Goal: Task Accomplishment & Management: Use online tool/utility

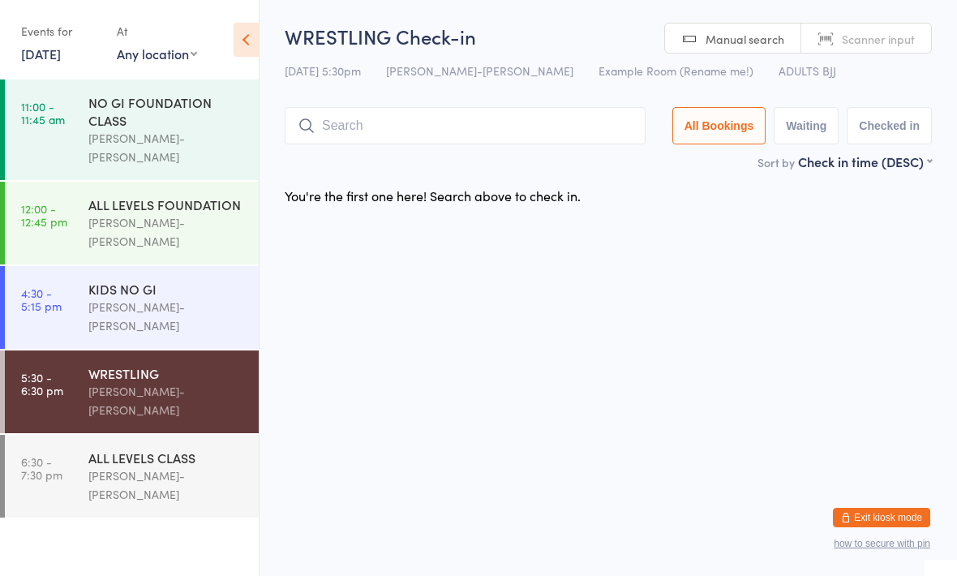
click at [590, 137] on input "search" at bounding box center [465, 125] width 361 height 37
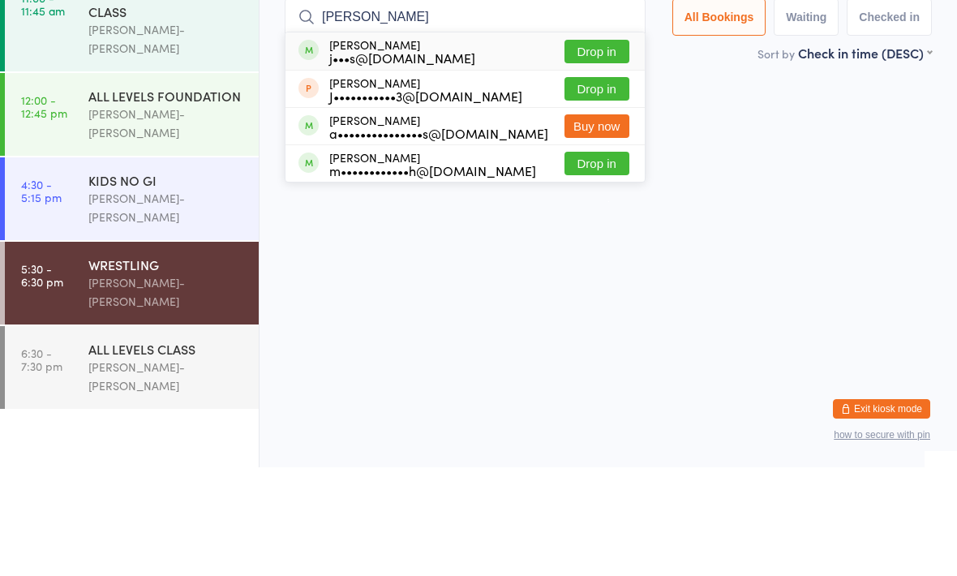
type input "[PERSON_NAME]"
click at [607, 260] on button "Drop in" at bounding box center [596, 272] width 65 height 24
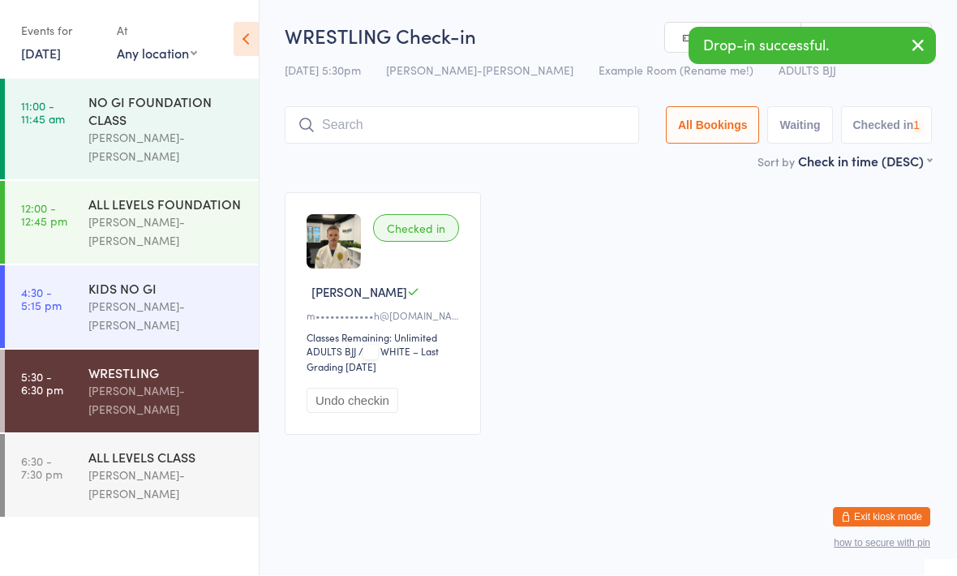
click at [192, 466] on div "[PERSON_NAME]-[PERSON_NAME]" at bounding box center [166, 484] width 157 height 37
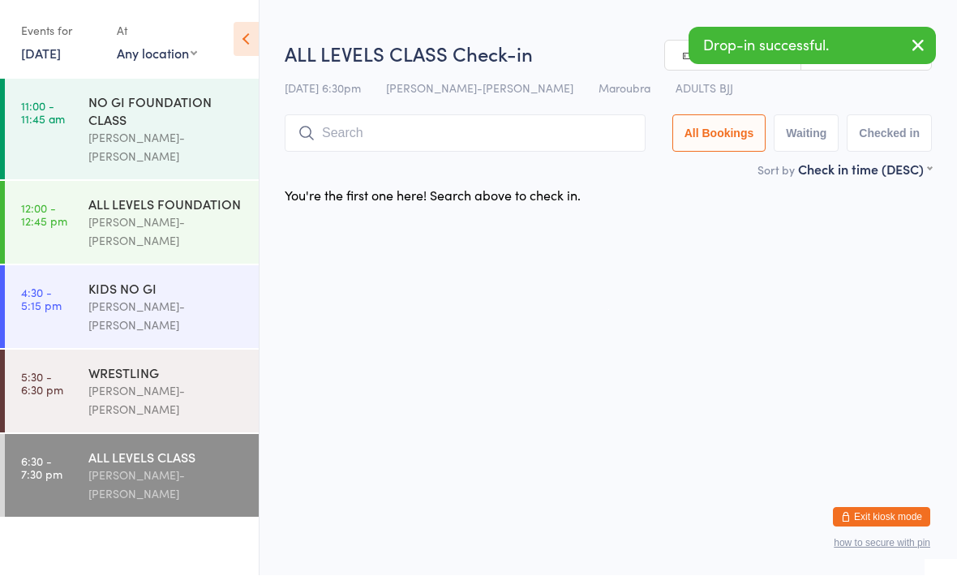
click at [551, 138] on input "search" at bounding box center [465, 133] width 361 height 37
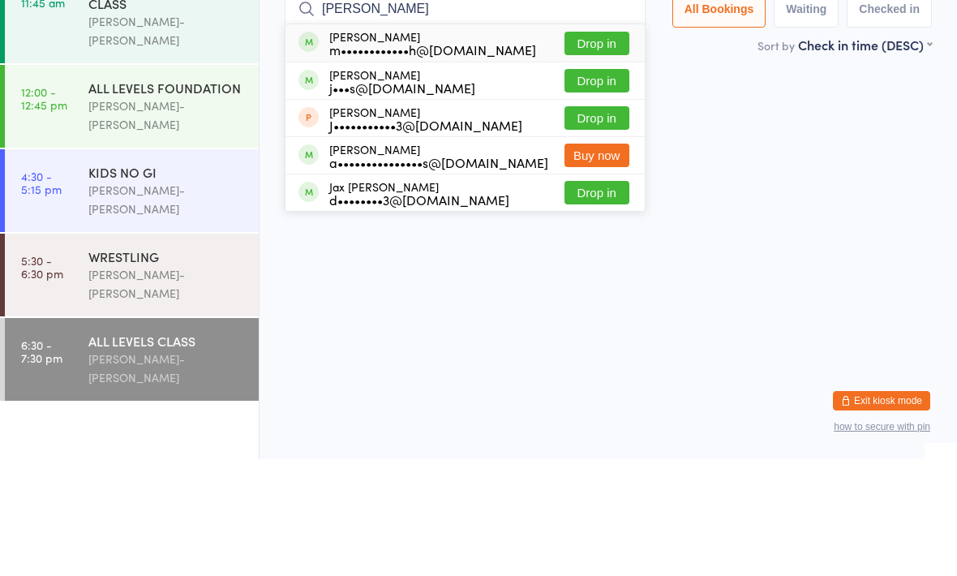
type input "[PERSON_NAME]"
click at [600, 148] on button "Drop in" at bounding box center [596, 160] width 65 height 24
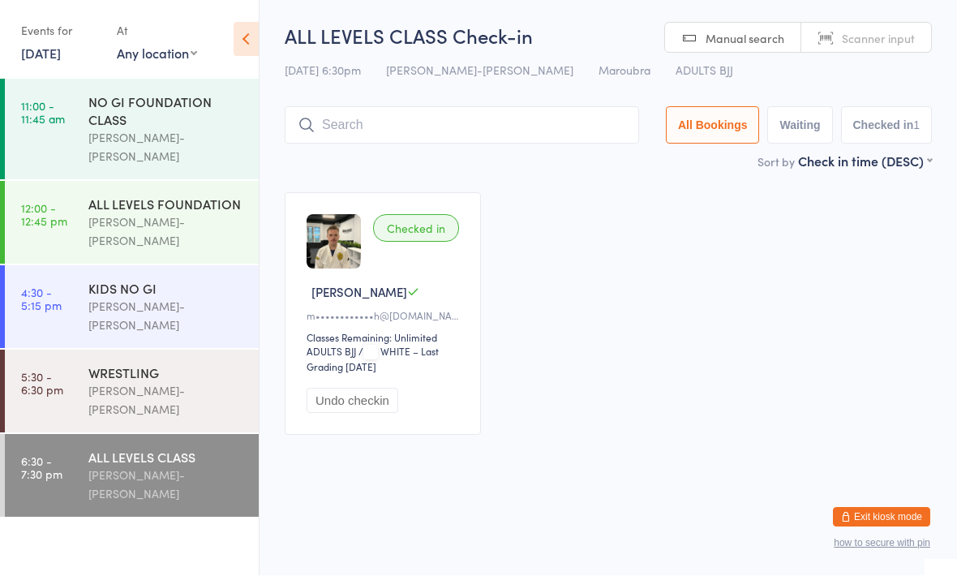
click at [354, 120] on input "search" at bounding box center [462, 125] width 354 height 37
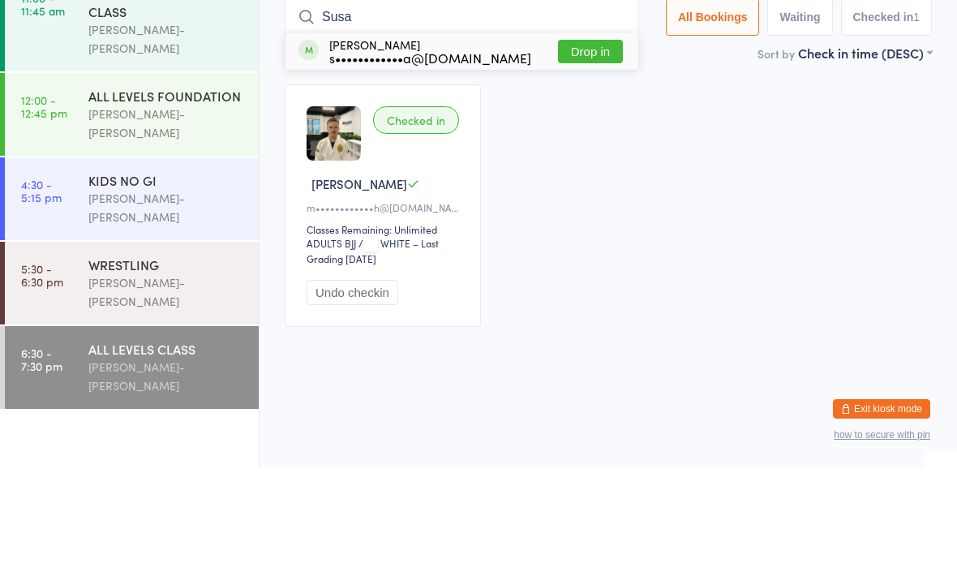
type input "Susa"
click at [586, 148] on button "Drop in" at bounding box center [590, 160] width 65 height 24
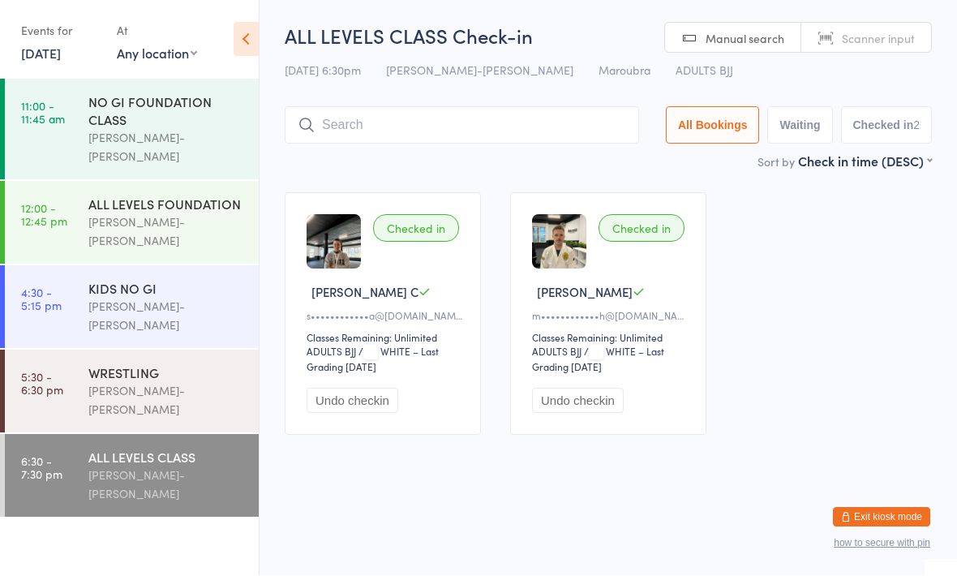
click at [146, 382] on div "[PERSON_NAME]-[PERSON_NAME]" at bounding box center [166, 400] width 157 height 37
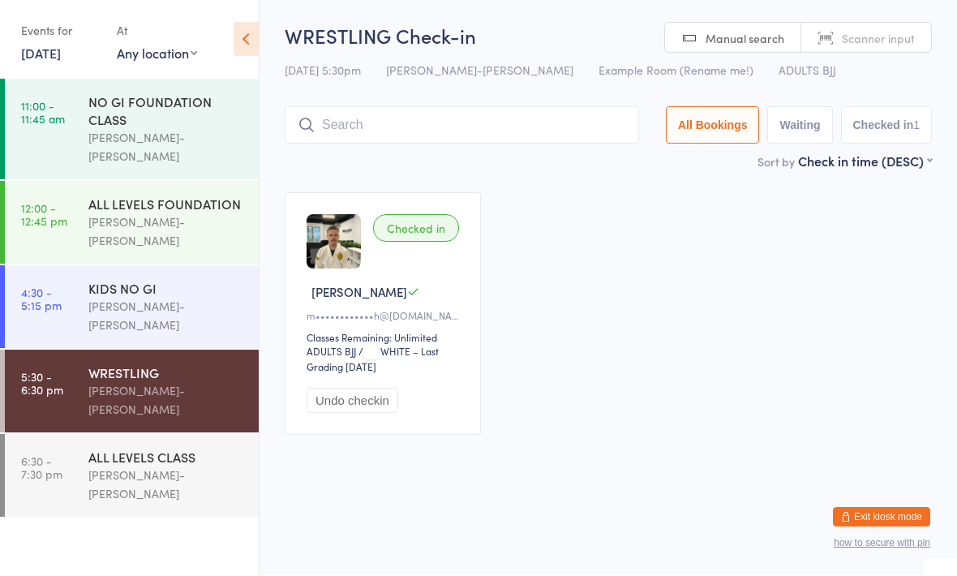
click at [467, 114] on input "search" at bounding box center [462, 125] width 354 height 37
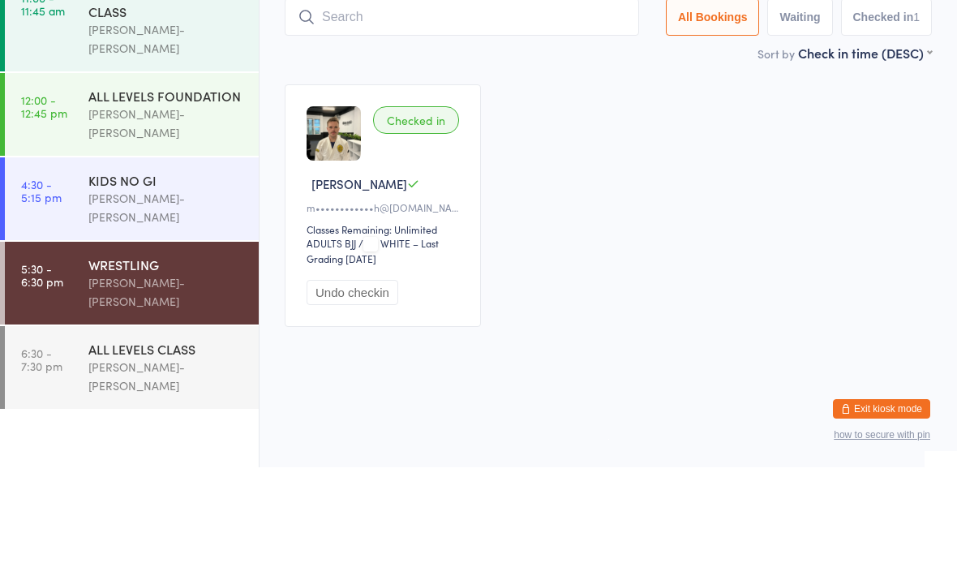
click at [414, 215] on div "Checked in" at bounding box center [416, 229] width 86 height 28
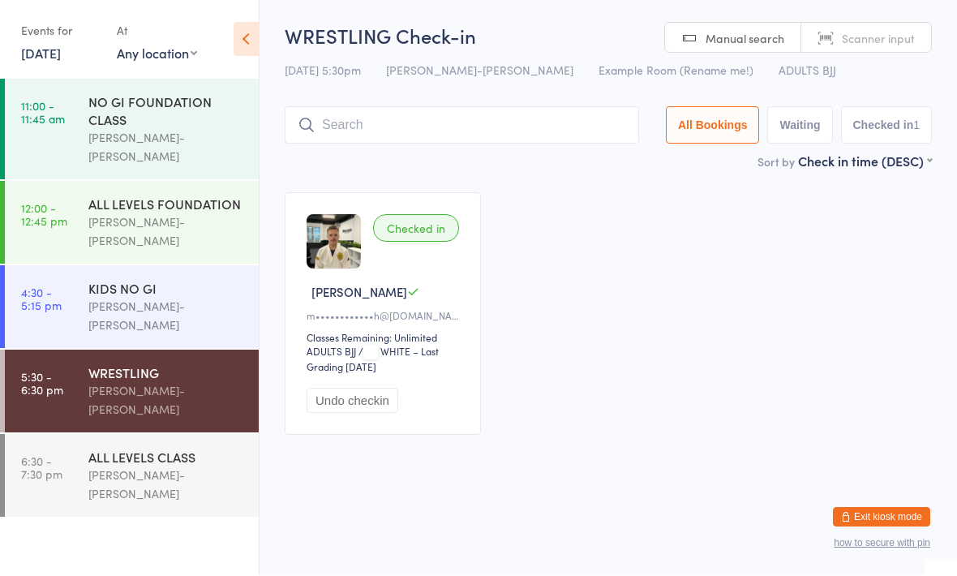
click at [107, 382] on div "[PERSON_NAME]-[PERSON_NAME]" at bounding box center [166, 400] width 157 height 37
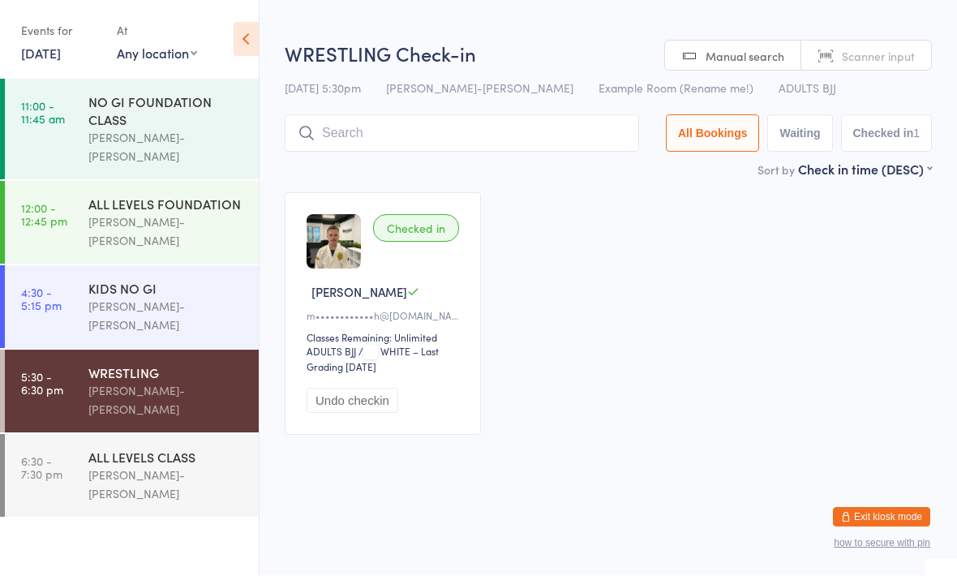
click at [370, 143] on input "search" at bounding box center [462, 133] width 354 height 37
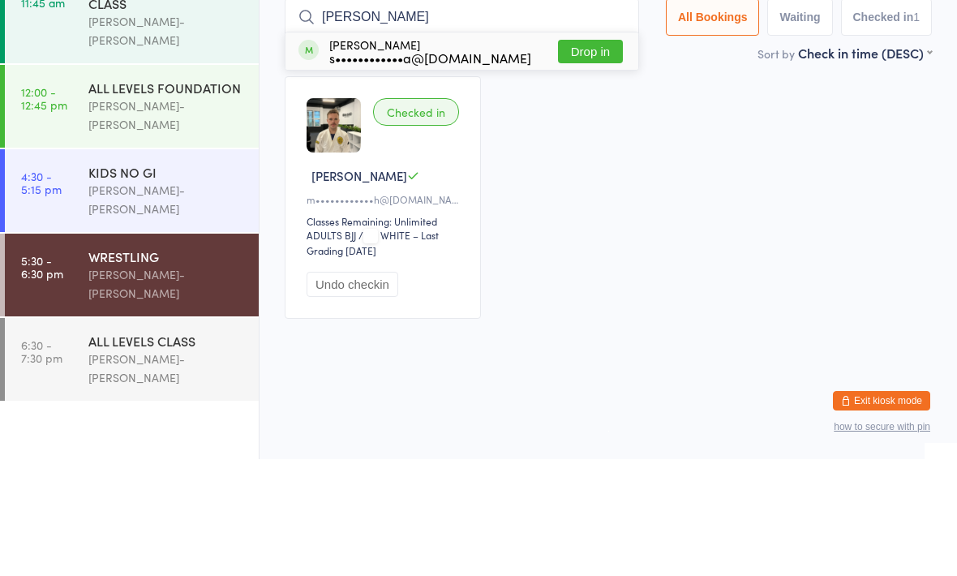
type input "[PERSON_NAME]"
click at [583, 157] on button "Drop in" at bounding box center [590, 169] width 65 height 24
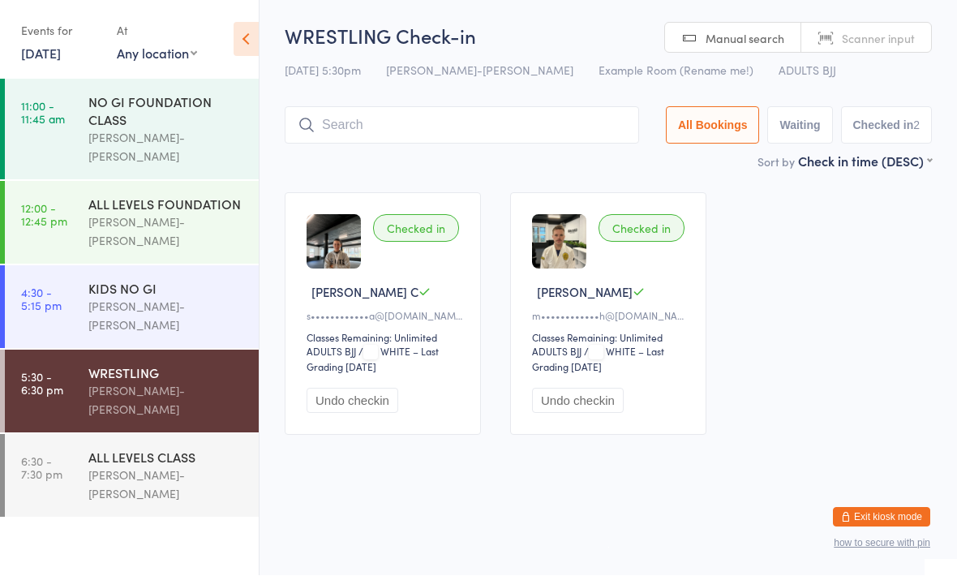
click at [118, 280] on div "KIDS NO GI" at bounding box center [166, 289] width 157 height 18
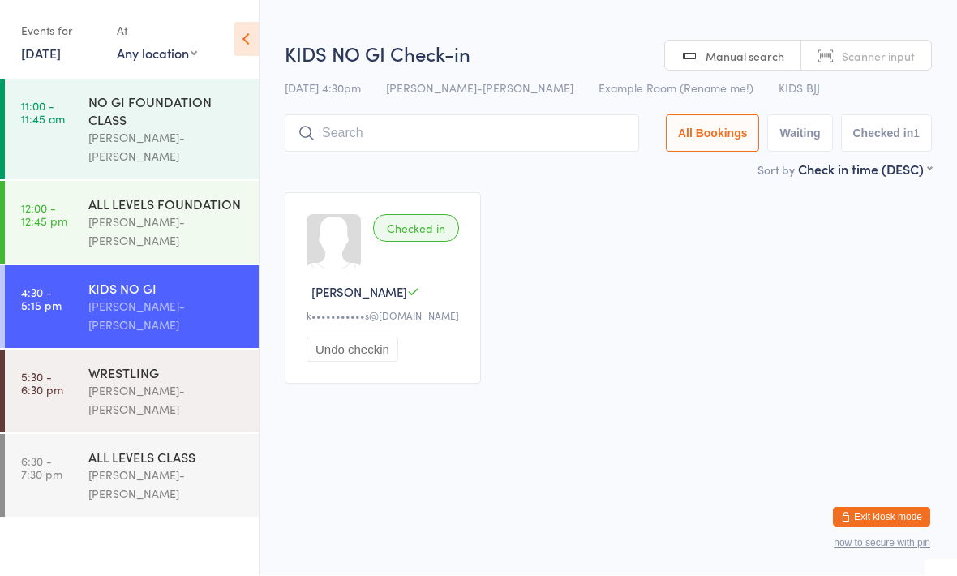
click at [170, 382] on div "[PERSON_NAME]-[PERSON_NAME]" at bounding box center [166, 400] width 157 height 37
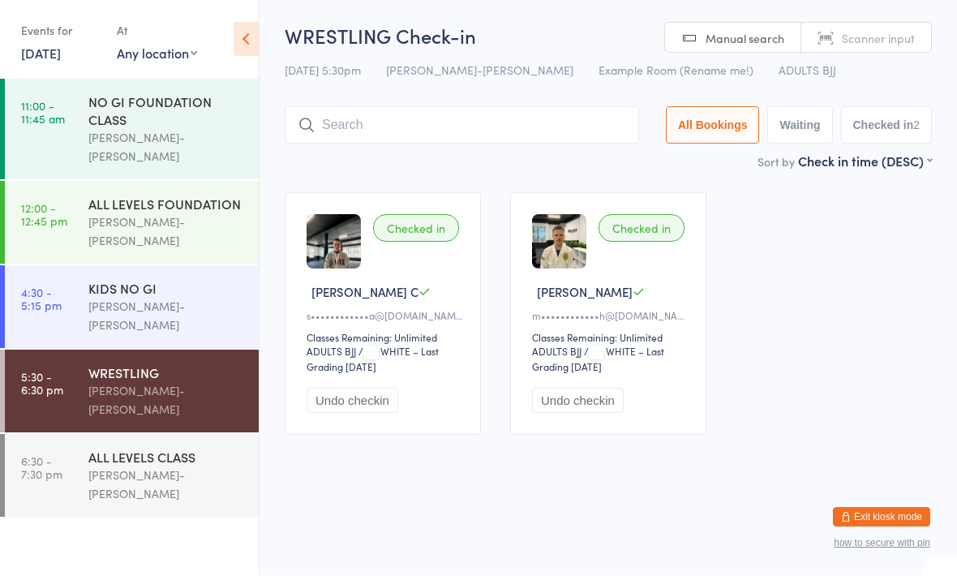
click at [357, 122] on input "search" at bounding box center [462, 125] width 354 height 37
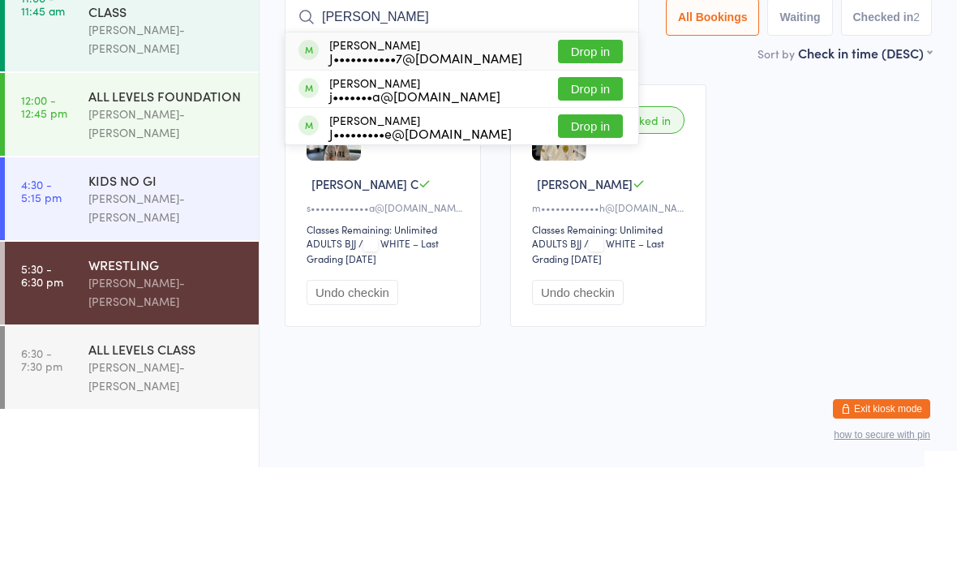
type input "[PERSON_NAME]"
click at [575, 148] on button "Drop in" at bounding box center [590, 160] width 65 height 24
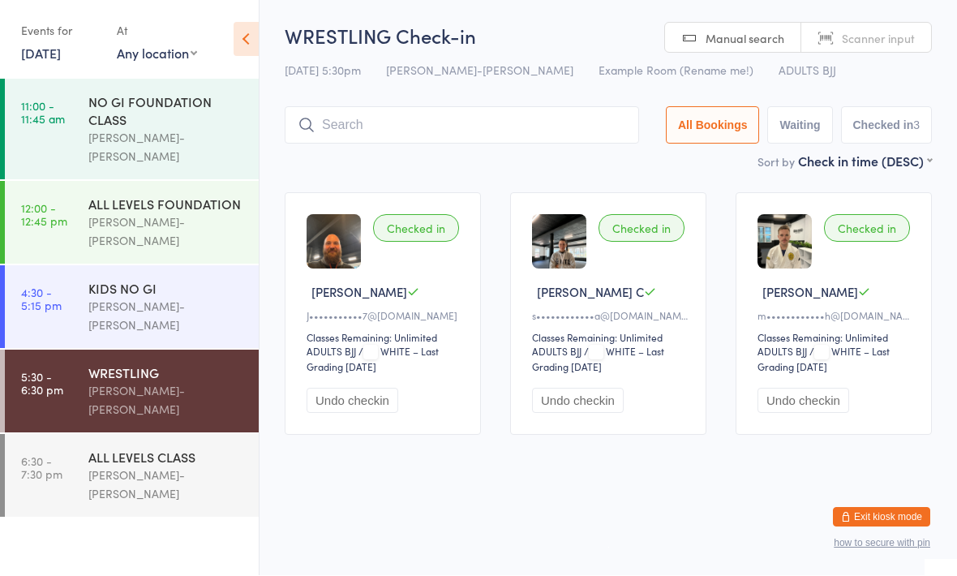
click at [357, 84] on div "[DATE] 5:30pm [PERSON_NAME]-Jitsu Maroubra Example Room (Rename me!) ADULTS BJJ" at bounding box center [608, 71] width 647 height 27
click at [351, 117] on input "search" at bounding box center [462, 125] width 354 height 37
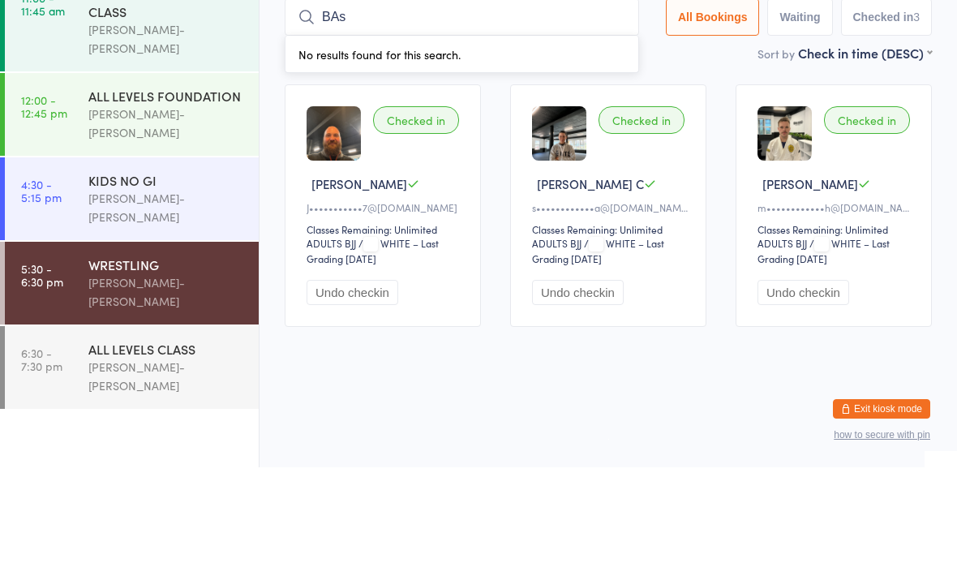
type input "BAs"
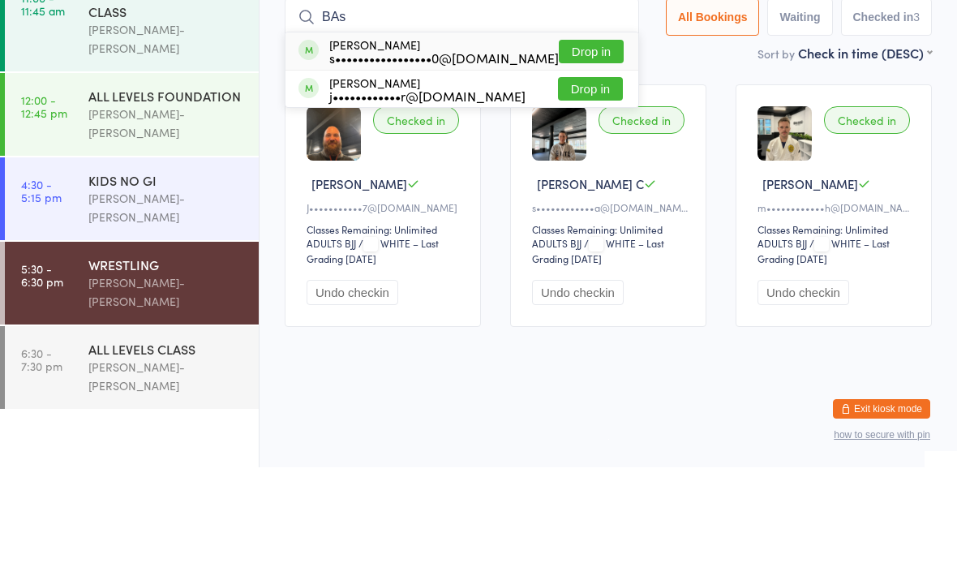
click at [568, 148] on button "Drop in" at bounding box center [591, 160] width 65 height 24
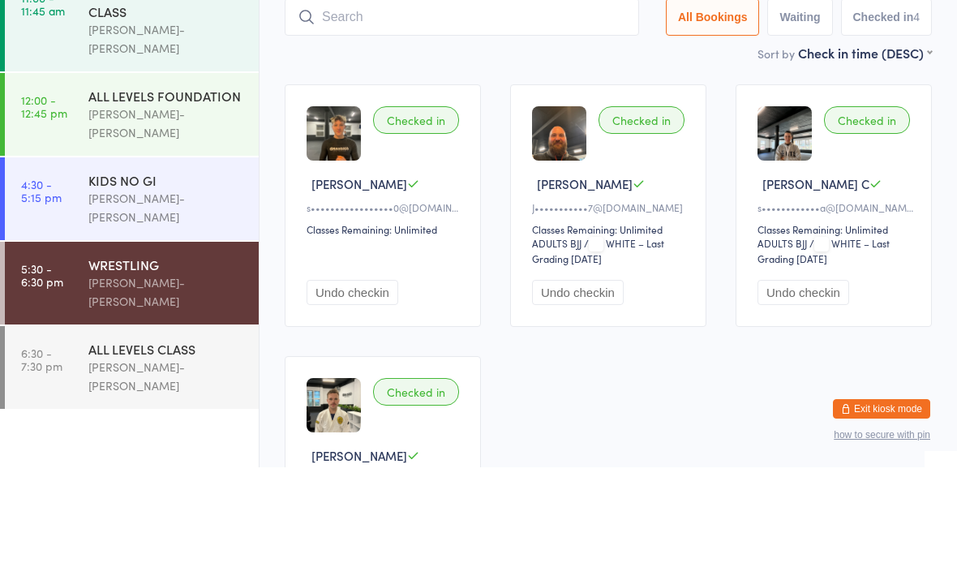
scroll to position [109, 0]
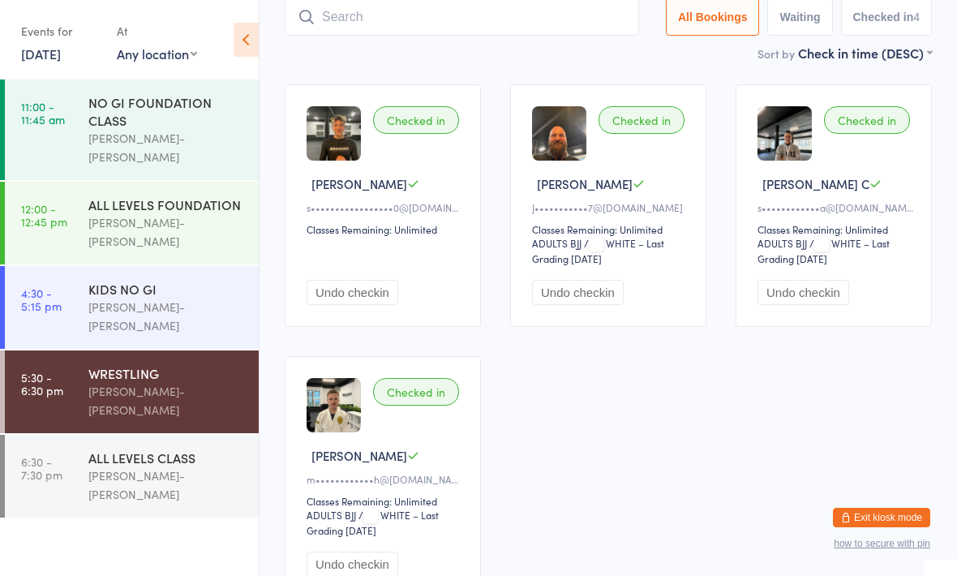
click at [168, 466] on div "[PERSON_NAME]-[PERSON_NAME]" at bounding box center [166, 484] width 157 height 37
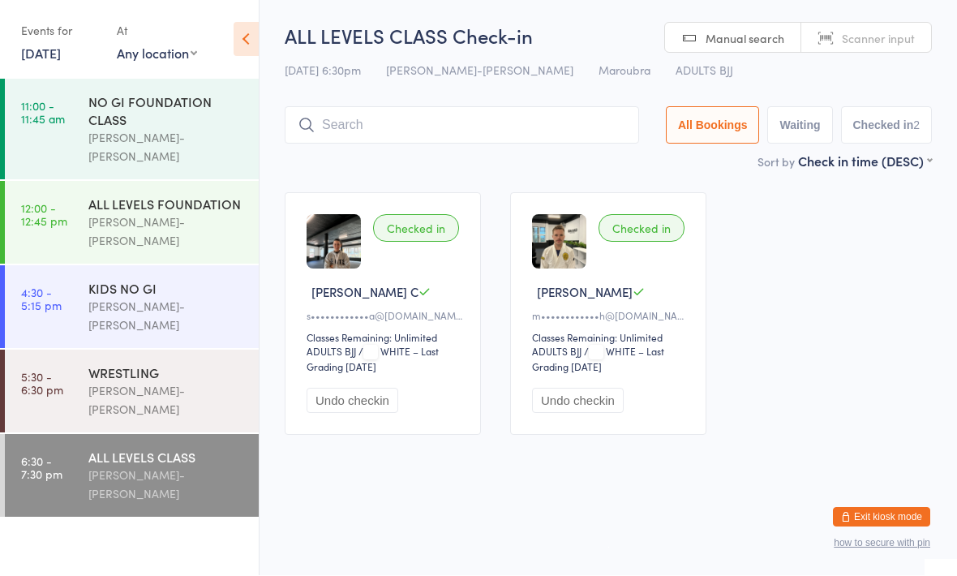
click at [123, 466] on div "[PERSON_NAME]-[PERSON_NAME]" at bounding box center [166, 484] width 157 height 37
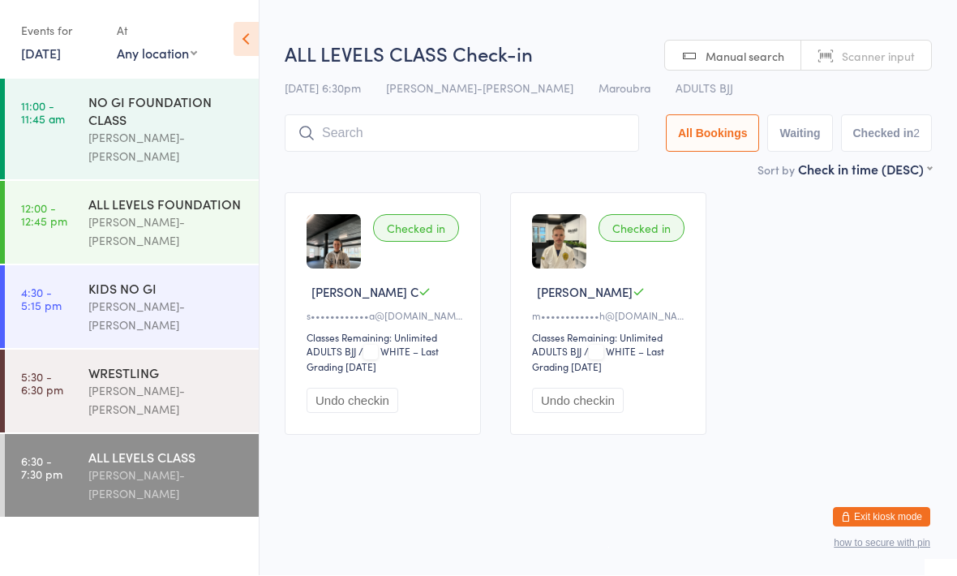
click at [495, 138] on input "search" at bounding box center [462, 133] width 354 height 37
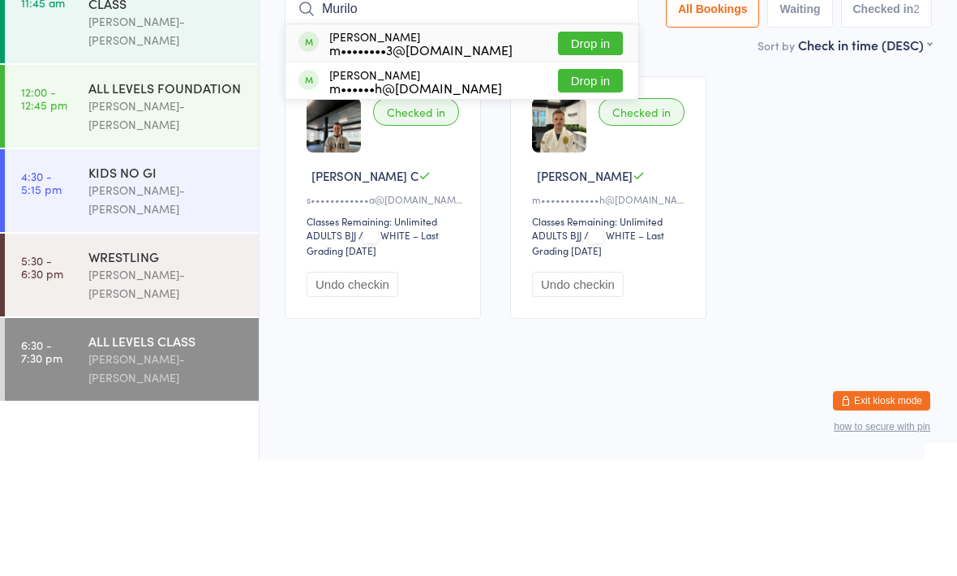
type input "Murilo"
click at [580, 186] on button "Drop in" at bounding box center [590, 198] width 65 height 24
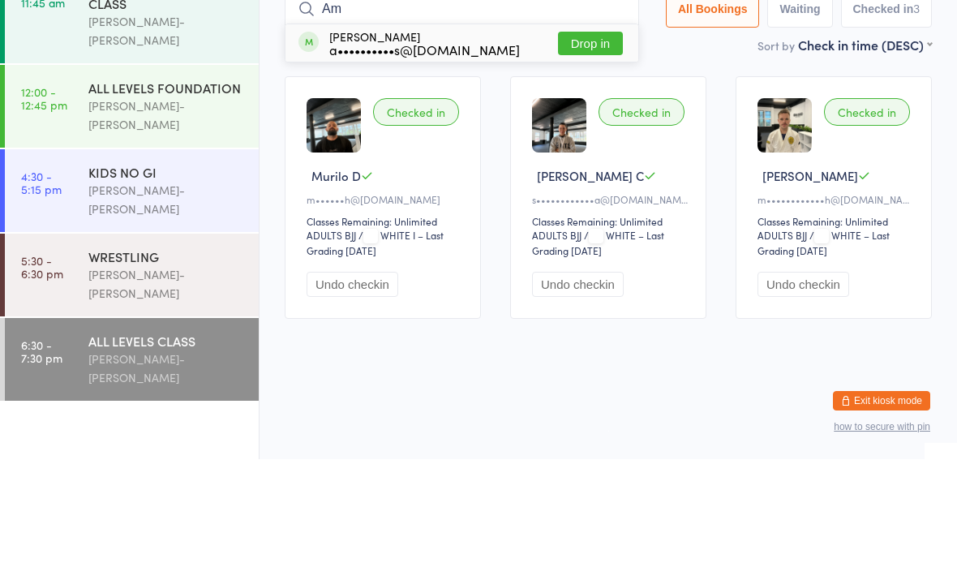
type input "Am"
click at [598, 148] on button "Drop in" at bounding box center [590, 160] width 65 height 24
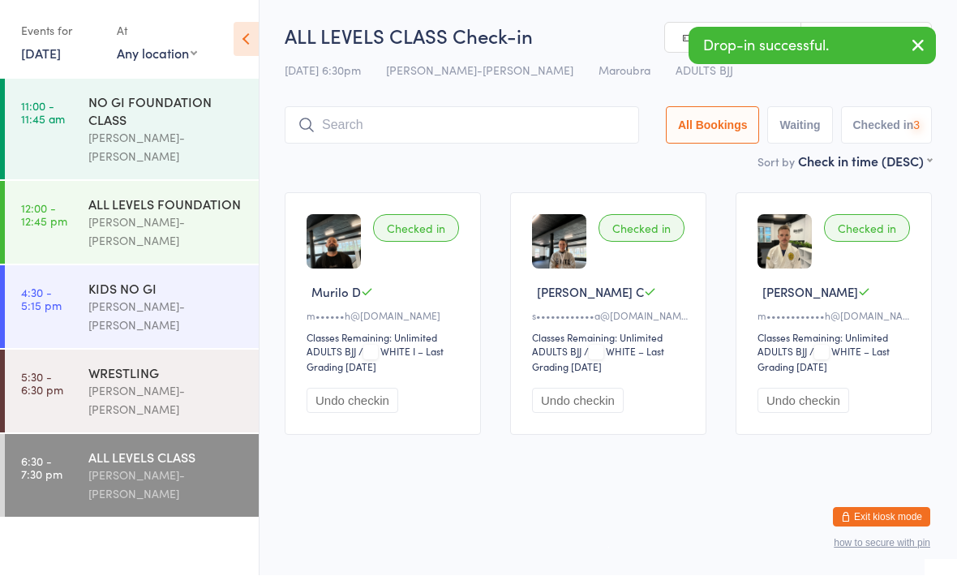
scroll to position [1, 0]
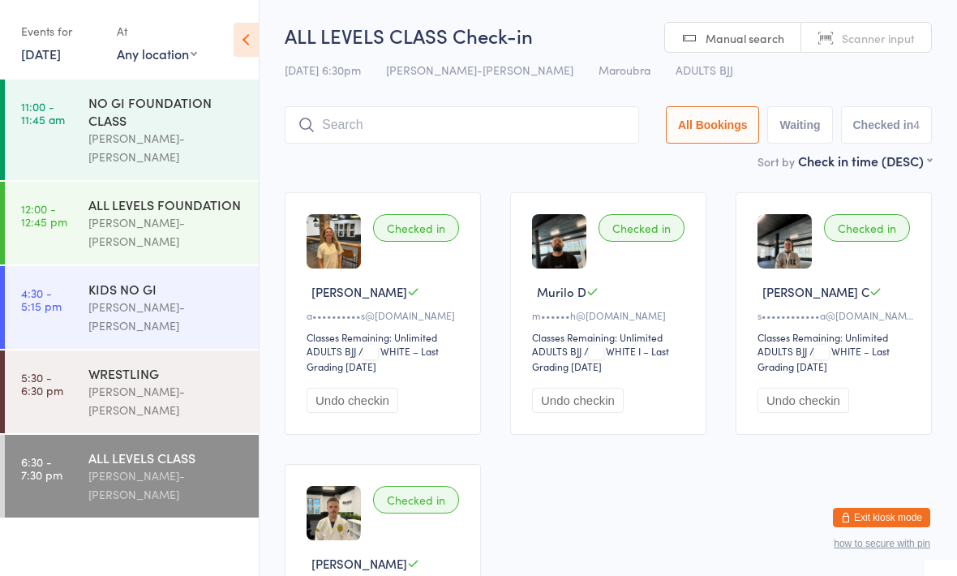
click at [358, 124] on input "search" at bounding box center [462, 124] width 354 height 37
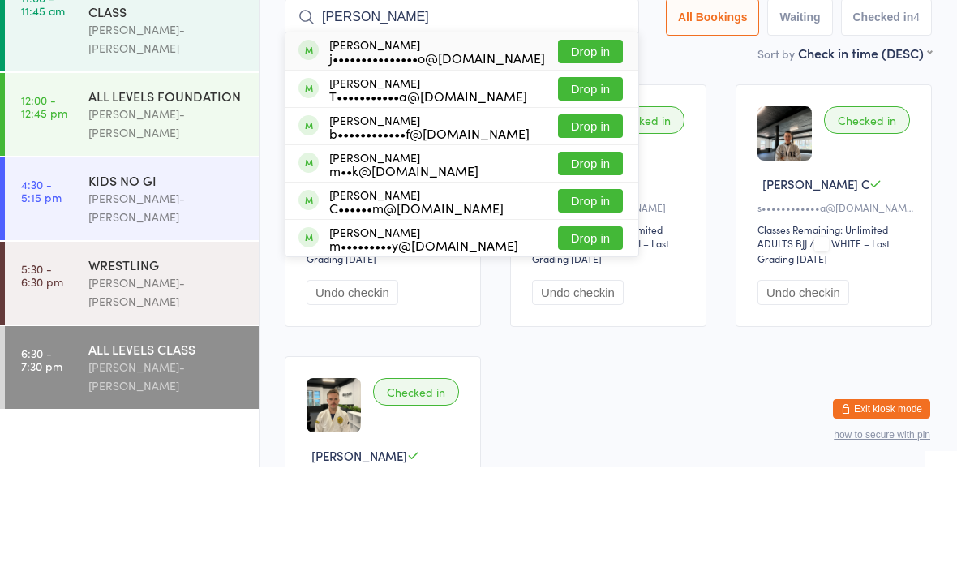
type input "[PERSON_NAME]"
click at [580, 148] on button "Drop in" at bounding box center [590, 160] width 65 height 24
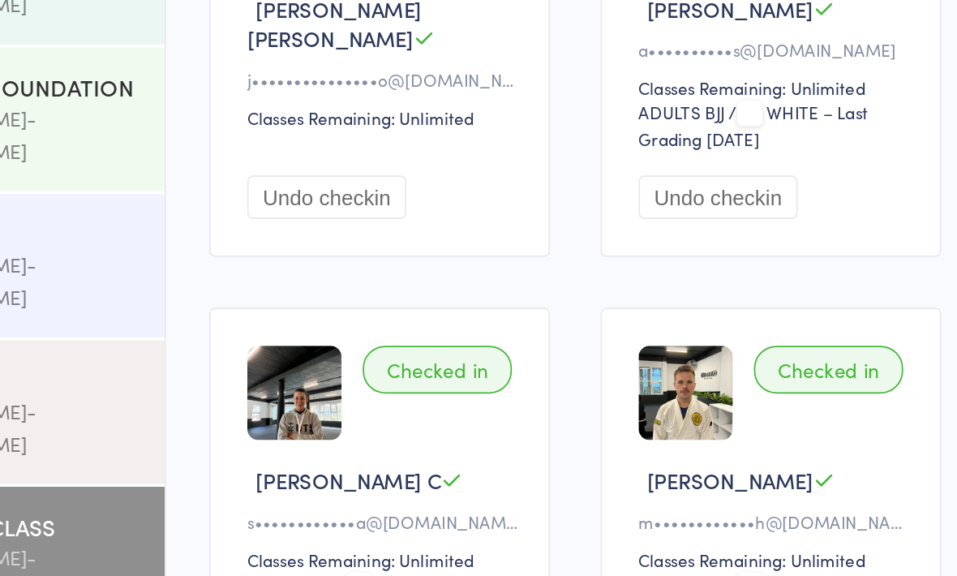
scroll to position [37, 0]
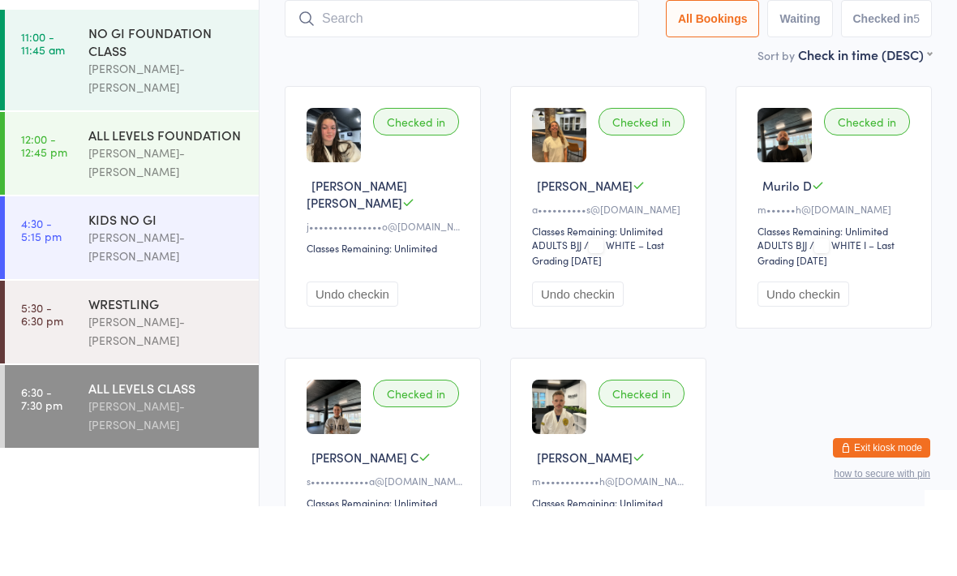
click at [538, 70] on input "search" at bounding box center [462, 88] width 354 height 37
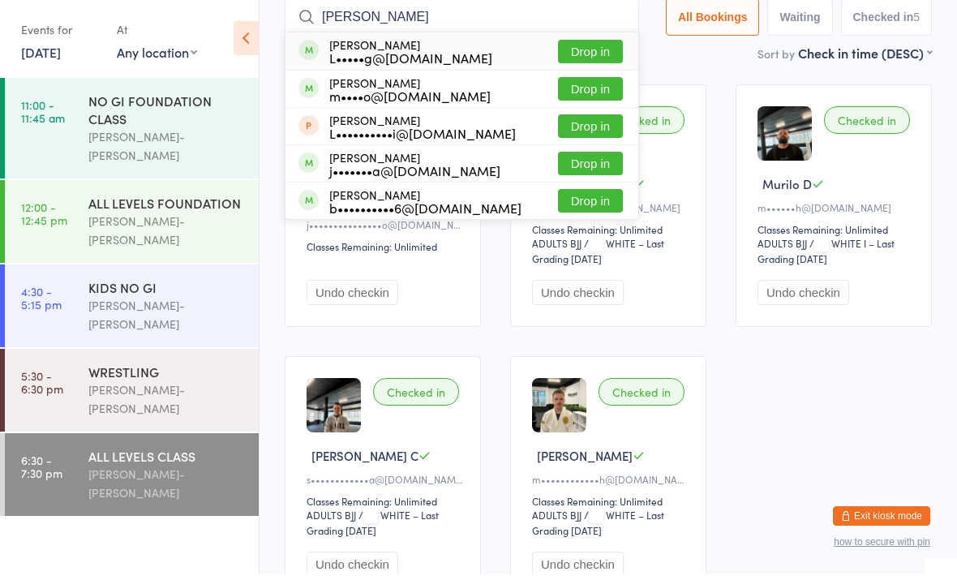
type input "[PERSON_NAME]"
click at [594, 58] on button "Drop in" at bounding box center [590, 53] width 65 height 24
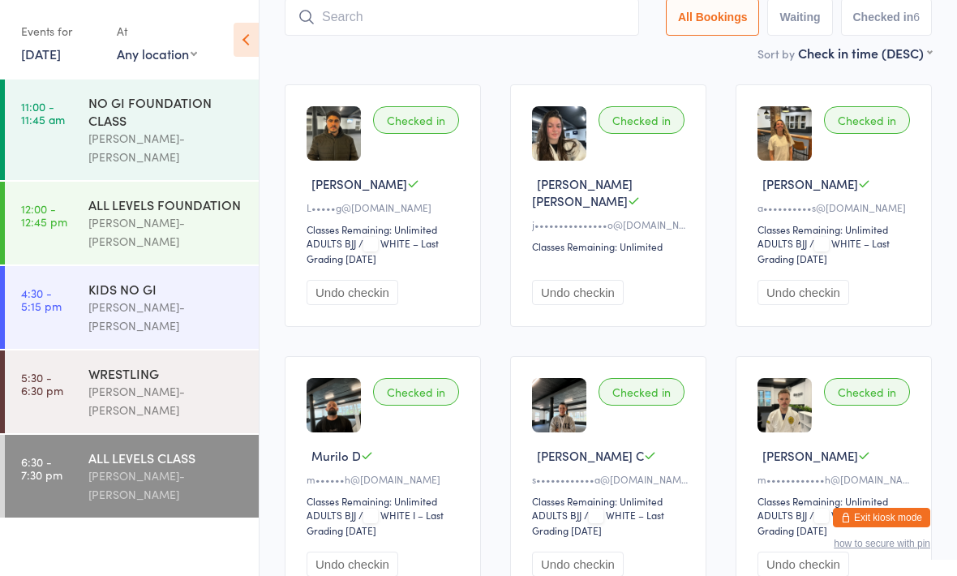
click at [507, 17] on input "search" at bounding box center [462, 16] width 354 height 37
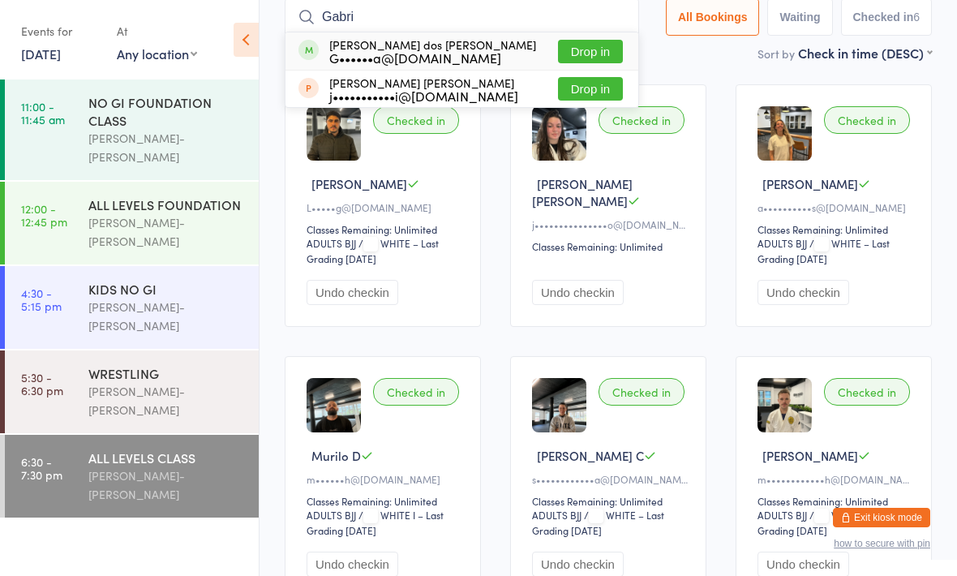
type input "Gabri"
click at [474, 49] on div "[PERSON_NAME] dos [PERSON_NAME] G••••••a@[DOMAIN_NAME] Drop in" at bounding box center [461, 50] width 353 height 37
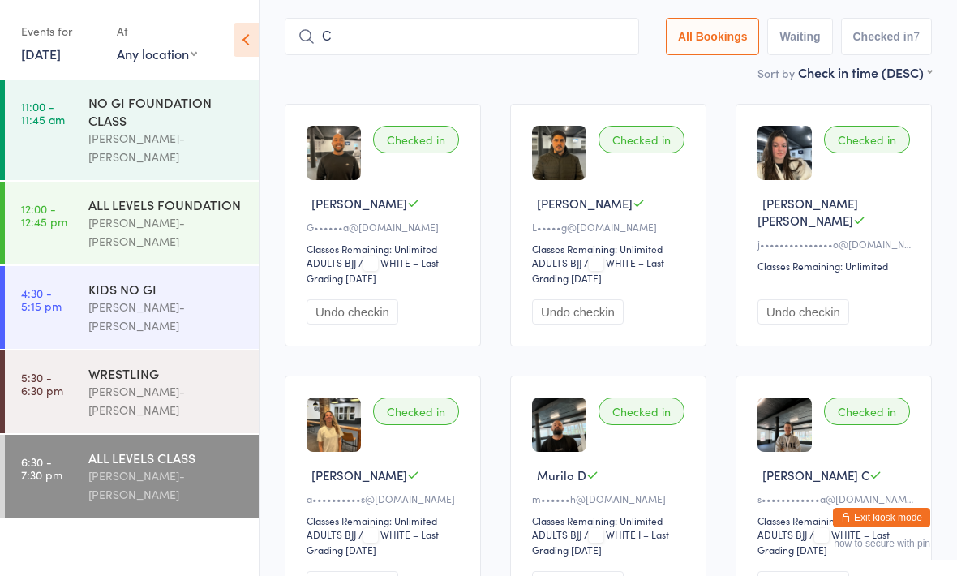
scroll to position [88, 0]
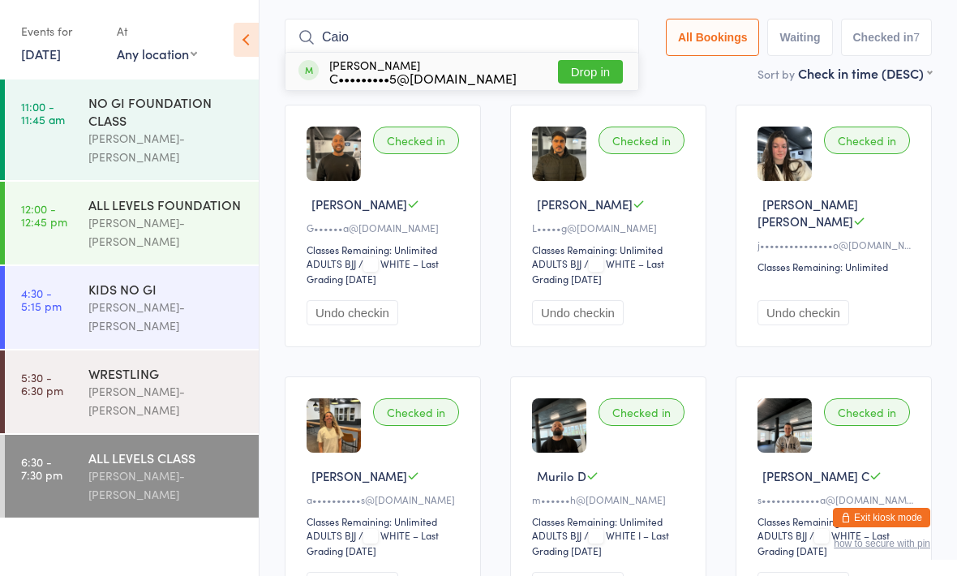
type input "Caio"
click at [584, 72] on button "Drop in" at bounding box center [590, 72] width 65 height 24
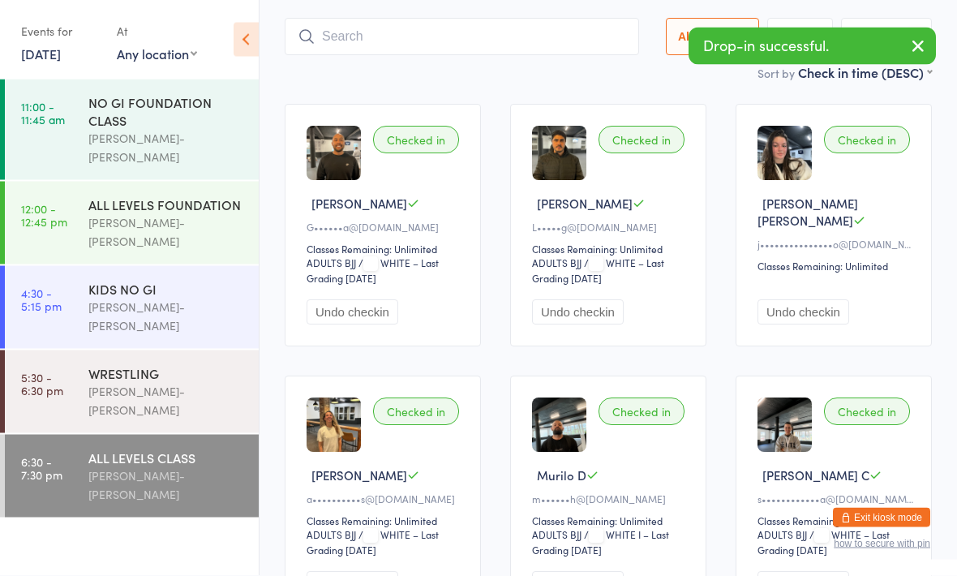
scroll to position [89, 0]
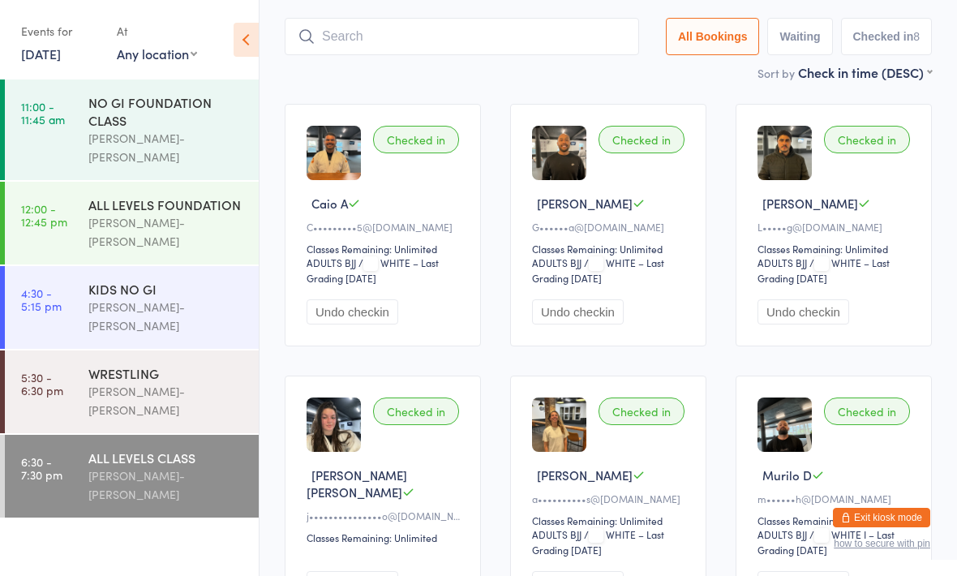
click at [547, 41] on input "search" at bounding box center [462, 36] width 354 height 37
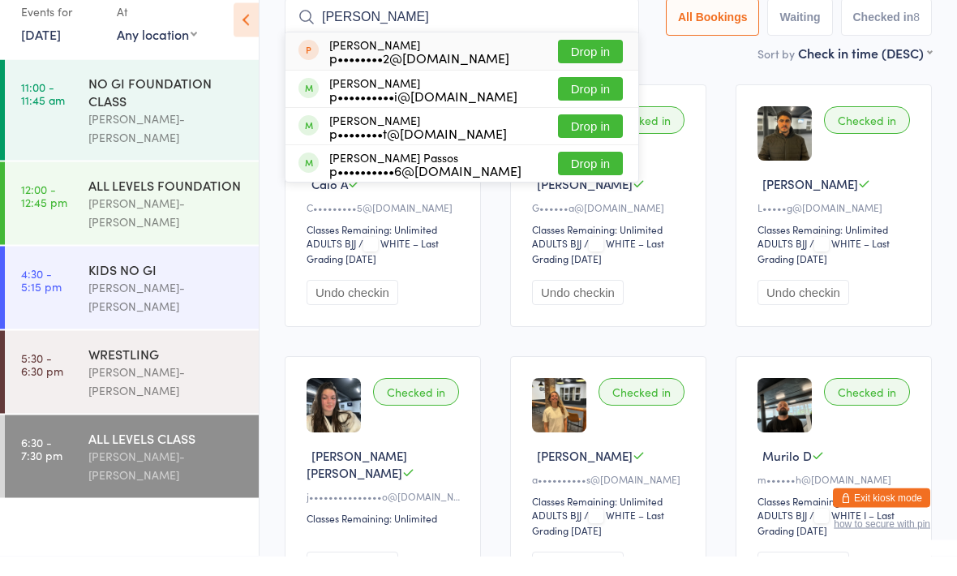
type input "[PERSON_NAME]"
click at [586, 135] on button "Drop in" at bounding box center [590, 147] width 65 height 24
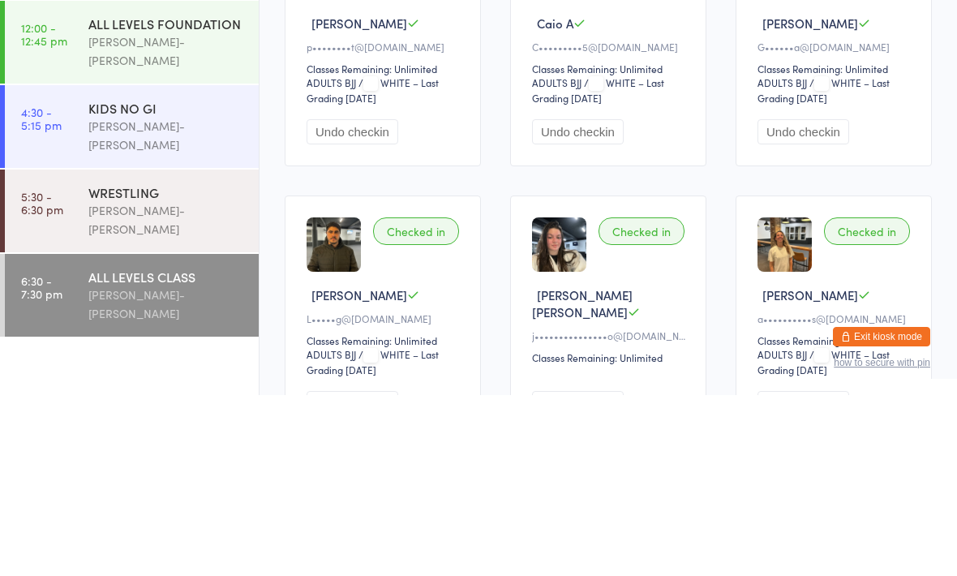
click at [173, 466] on div "[PERSON_NAME]-[PERSON_NAME]" at bounding box center [166, 484] width 157 height 37
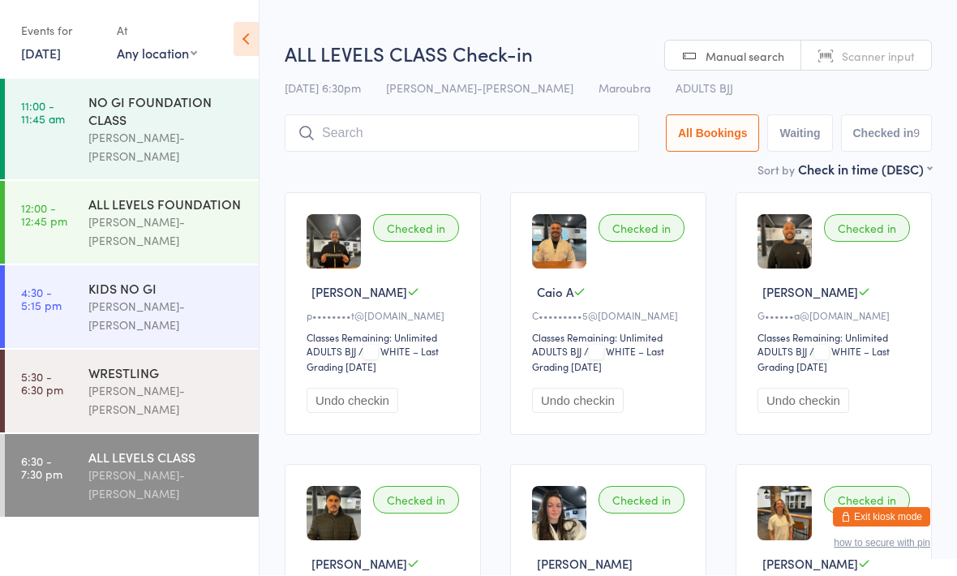
scroll to position [1, 0]
click at [487, 135] on input "search" at bounding box center [462, 132] width 354 height 37
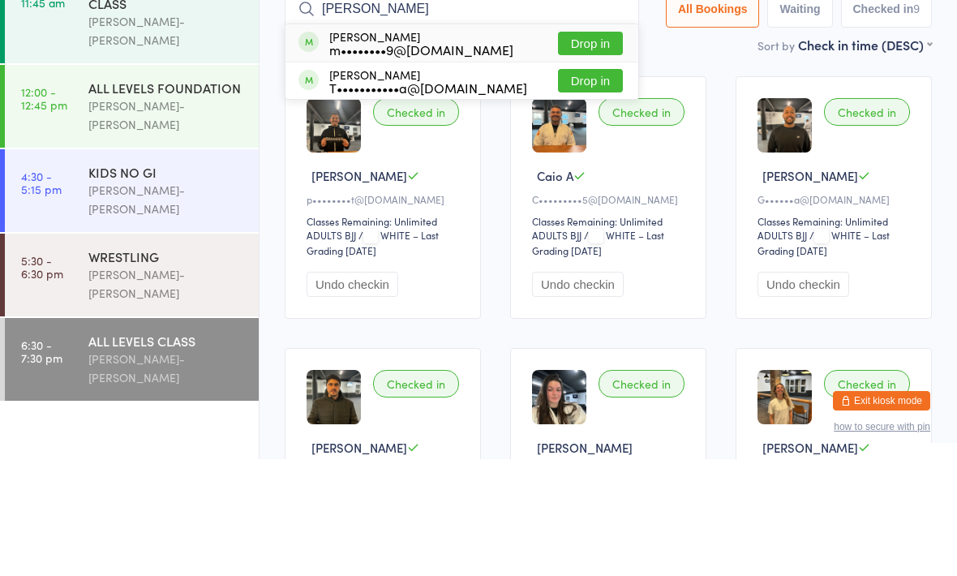
type input "[PERSON_NAME]"
click at [581, 148] on button "Drop in" at bounding box center [590, 160] width 65 height 24
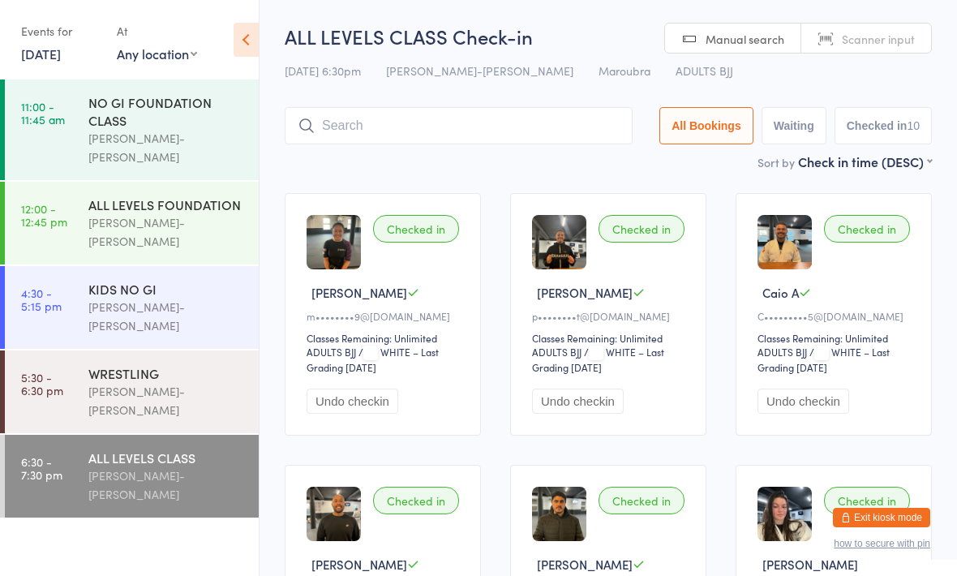
click at [470, 124] on input "search" at bounding box center [459, 125] width 348 height 37
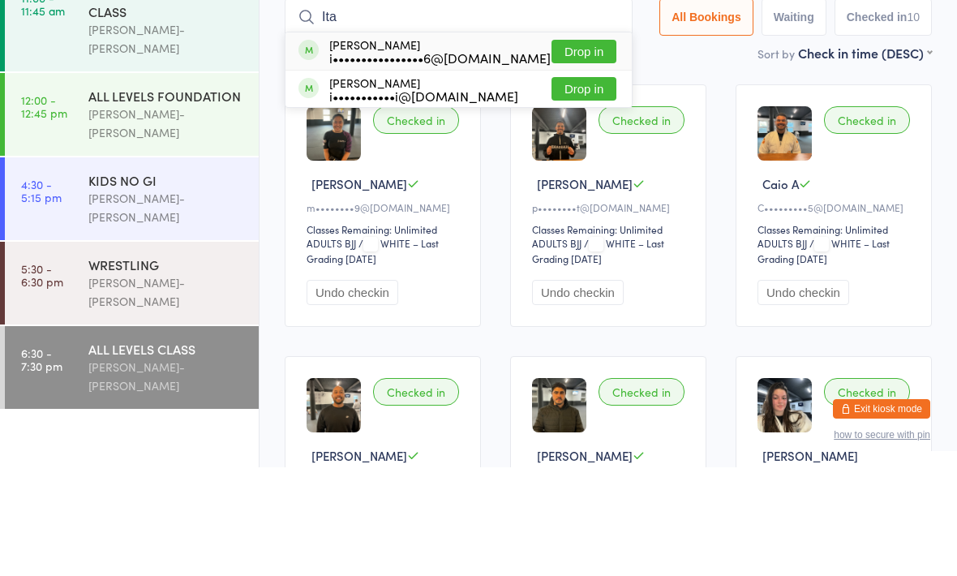
type input "Ita"
click at [470, 160] on div "i••••••••••••••••6@[DOMAIN_NAME]" at bounding box center [439, 166] width 221 height 13
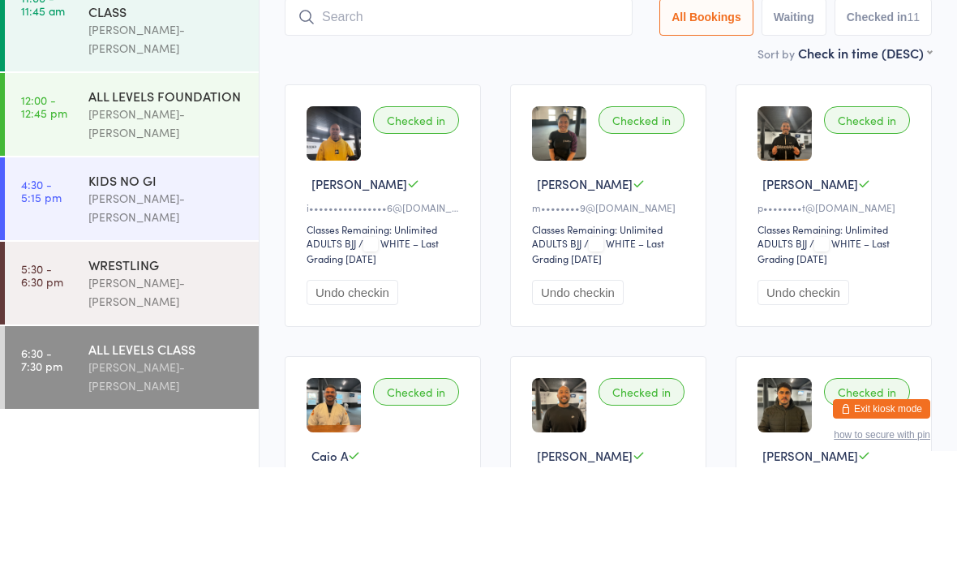
click at [432, 215] on div "Checked in" at bounding box center [416, 229] width 86 height 28
